Goal: Information Seeking & Learning: Learn about a topic

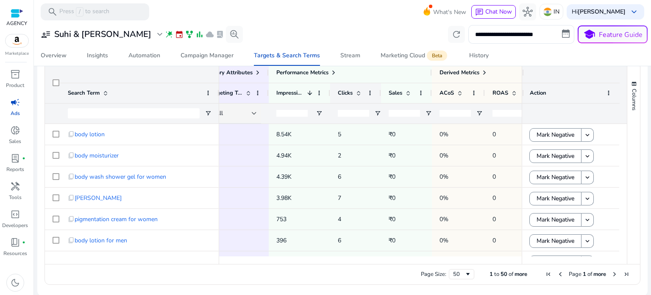
click at [360, 92] on span at bounding box center [358, 92] width 7 height 7
click at [360, 96] on div "Clicks 1" at bounding box center [351, 93] width 26 height 16
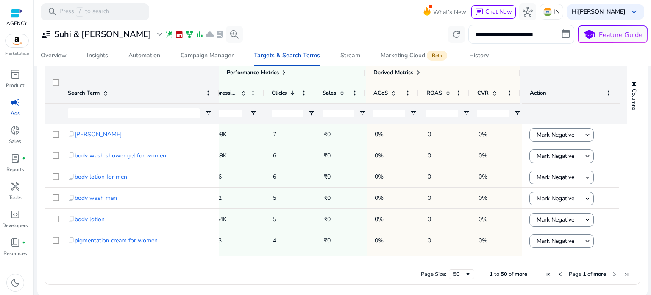
click at [537, 41] on input "**********" at bounding box center [522, 34] width 106 height 19
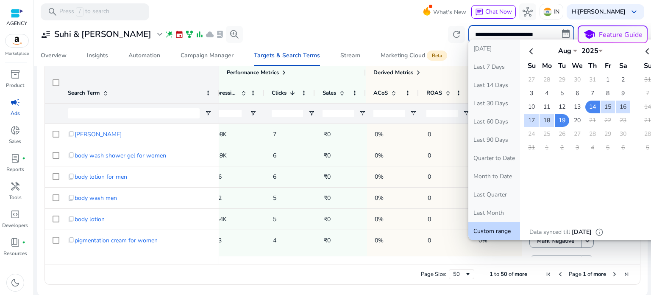
click at [565, 34] on input "**********" at bounding box center [522, 34] width 106 height 19
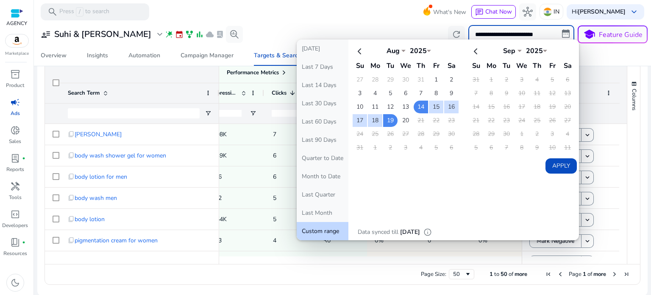
click at [432, 81] on td "1" at bounding box center [436, 79] width 14 height 13
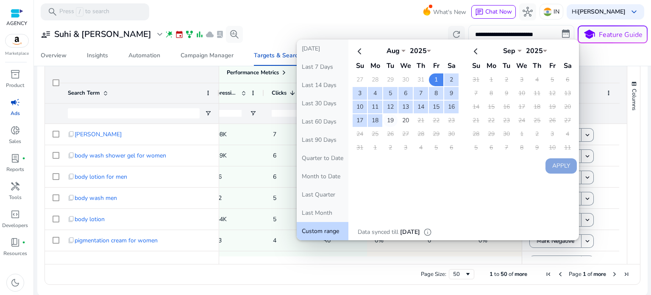
click at [386, 120] on td "19" at bounding box center [390, 120] width 14 height 13
click at [551, 163] on button "Apply" at bounding box center [561, 165] width 31 height 15
type input "**********"
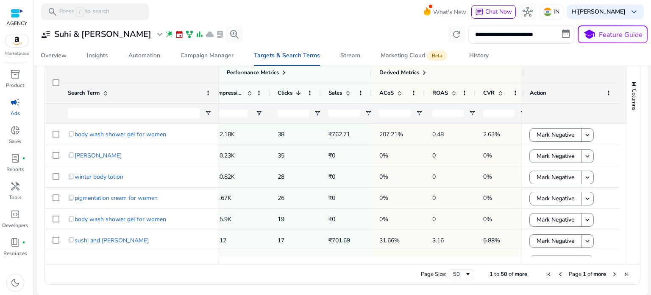
drag, startPoint x: 428, startPoint y: 260, endPoint x: 318, endPoint y: 260, distance: 110.7
click at [318, 260] on div at bounding box center [188, 260] width 676 height 8
drag, startPoint x: 438, startPoint y: 259, endPoint x: 414, endPoint y: 259, distance: 23.8
click at [414, 259] on div at bounding box center [188, 260] width 676 height 8
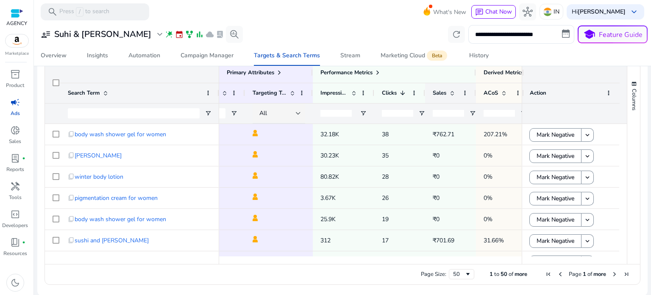
click at [451, 96] on div "Sales" at bounding box center [446, 93] width 26 height 16
click at [453, 96] on div "Sales 1" at bounding box center [446, 93] width 26 height 16
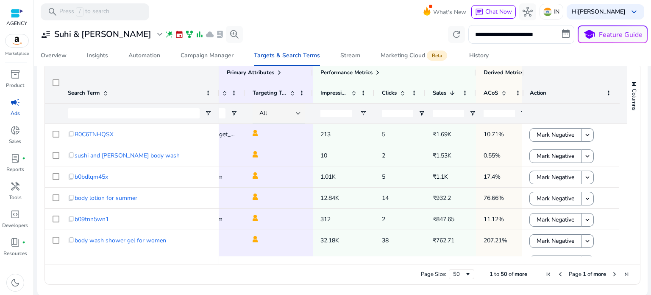
drag, startPoint x: 414, startPoint y: 260, endPoint x: 442, endPoint y: 263, distance: 28.1
click at [442, 263] on div at bounding box center [370, 260] width 303 height 8
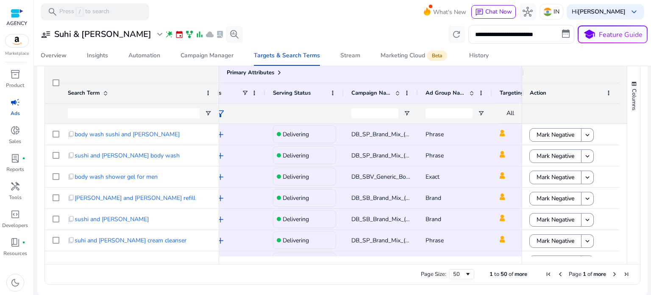
click at [339, 257] on div at bounding box center [540, 260] width 676 height 8
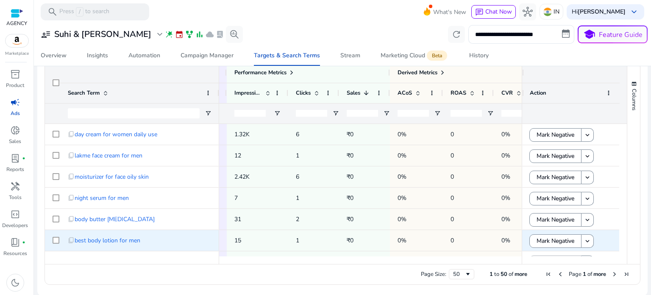
scroll to position [0, 351]
click at [247, 238] on p "15" at bounding box center [258, 240] width 46 height 17
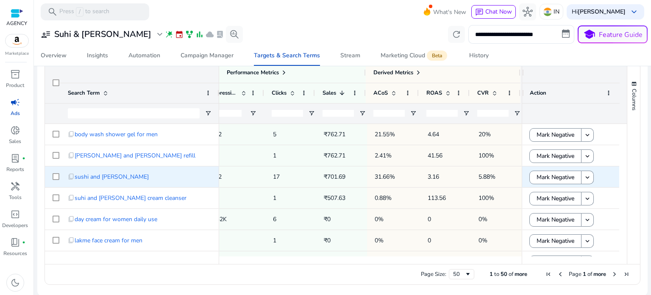
scroll to position [127, 0]
